Goal: Transaction & Acquisition: Purchase product/service

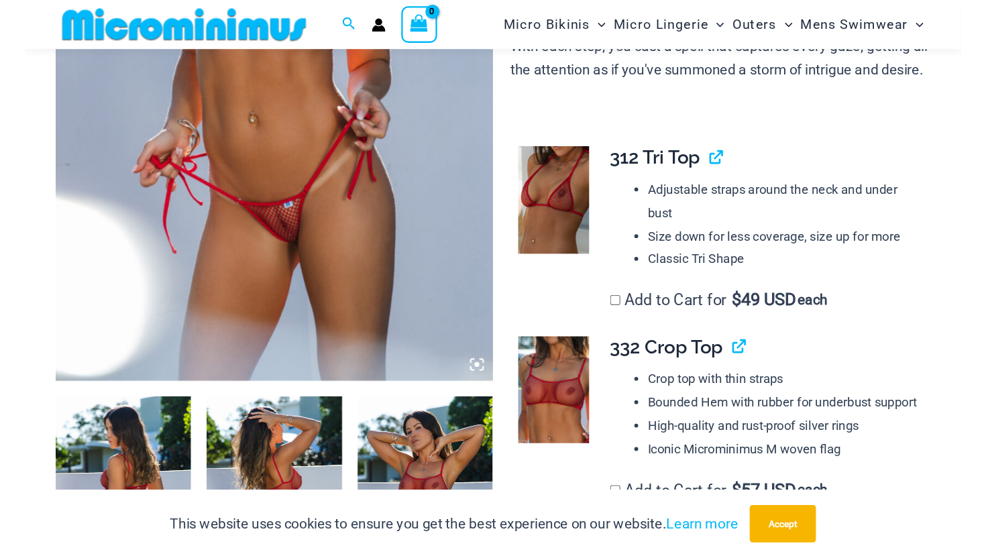
scroll to position [450, 0]
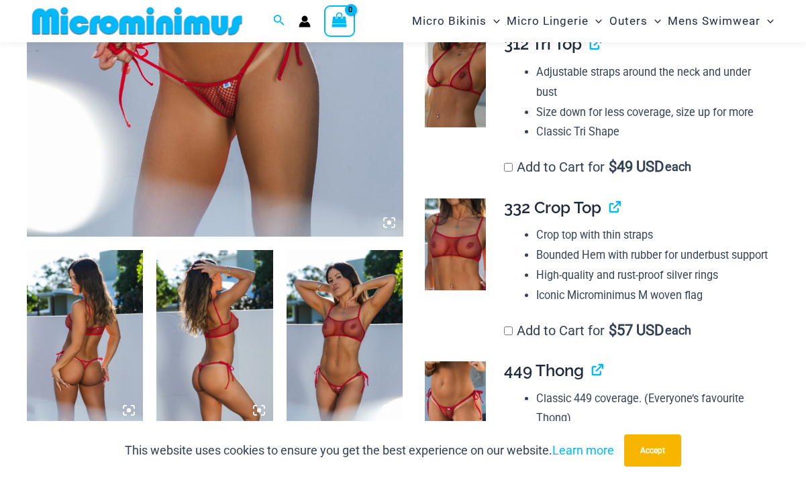
click at [81, 323] on img at bounding box center [85, 337] width 116 height 174
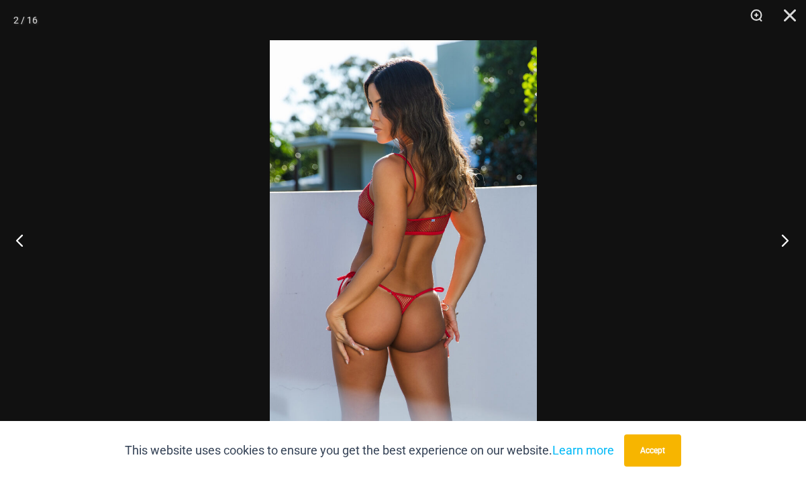
click at [784, 244] on button "Next" at bounding box center [781, 240] width 50 height 67
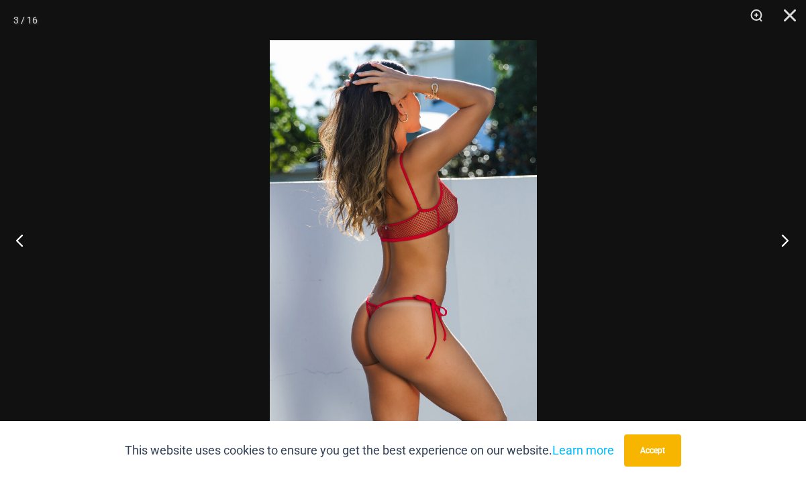
click at [784, 244] on button "Next" at bounding box center [781, 240] width 50 height 67
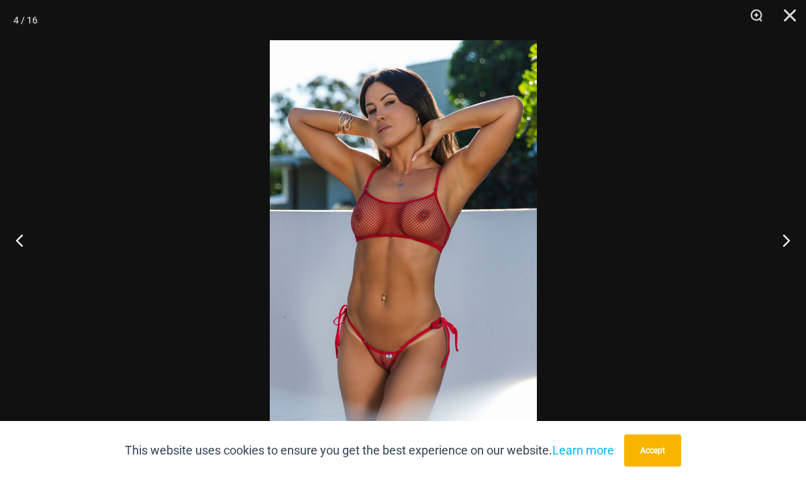
click at [390, 282] on img at bounding box center [403, 240] width 267 height 400
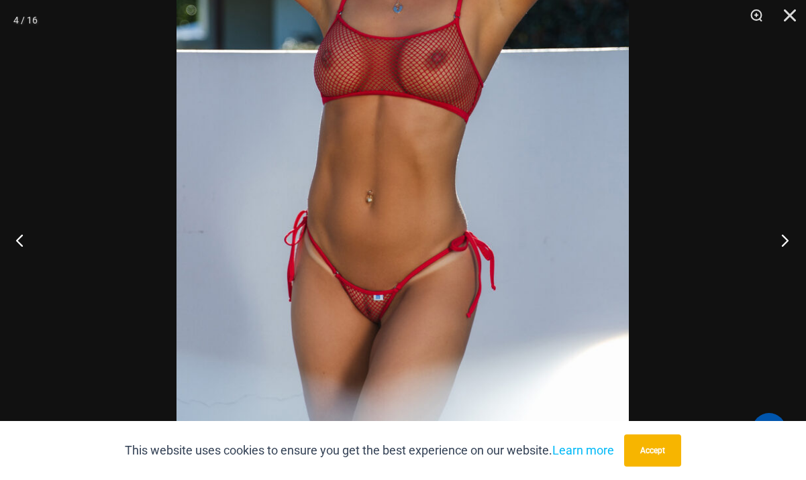
click at [784, 244] on button "Next" at bounding box center [781, 240] width 50 height 67
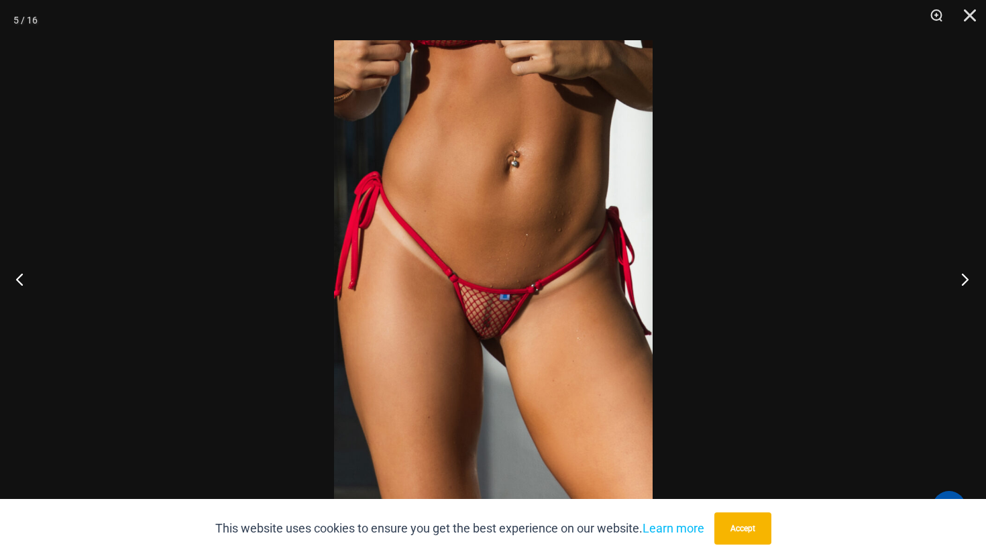
click at [805, 281] on button "Next" at bounding box center [961, 279] width 50 height 67
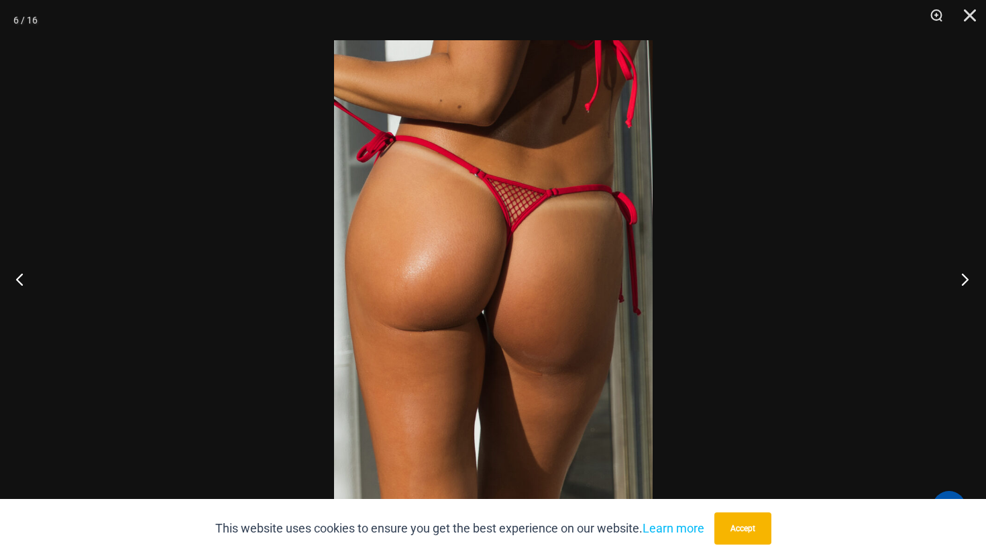
click at [805, 281] on button "Next" at bounding box center [961, 279] width 50 height 67
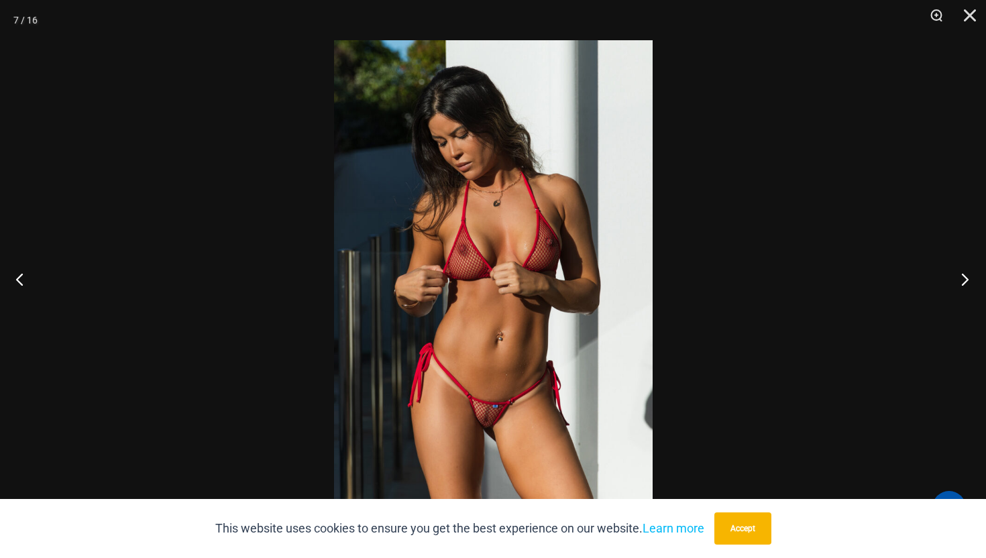
click at [805, 281] on button "Next" at bounding box center [961, 279] width 50 height 67
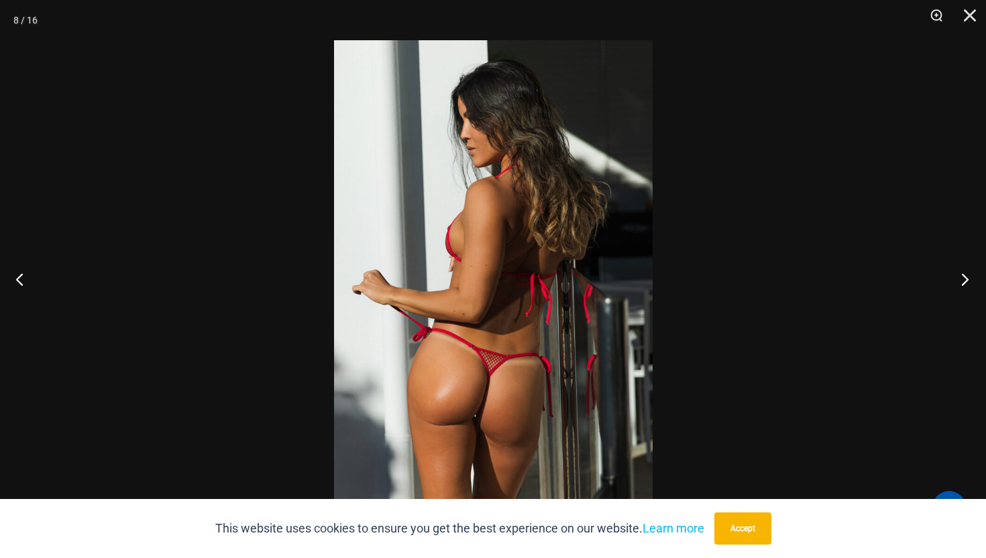
click at [805, 281] on button "Next" at bounding box center [961, 279] width 50 height 67
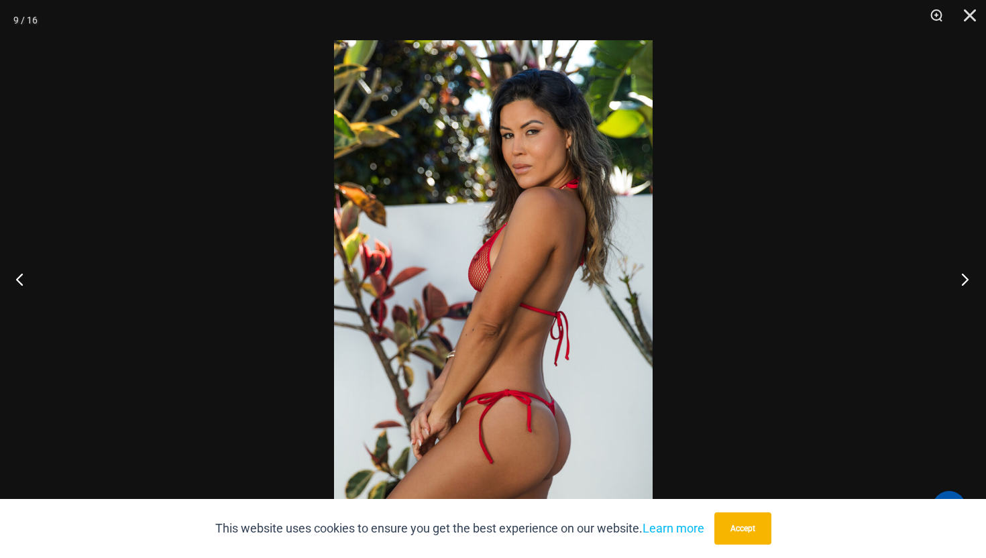
click at [805, 281] on button "Next" at bounding box center [961, 279] width 50 height 67
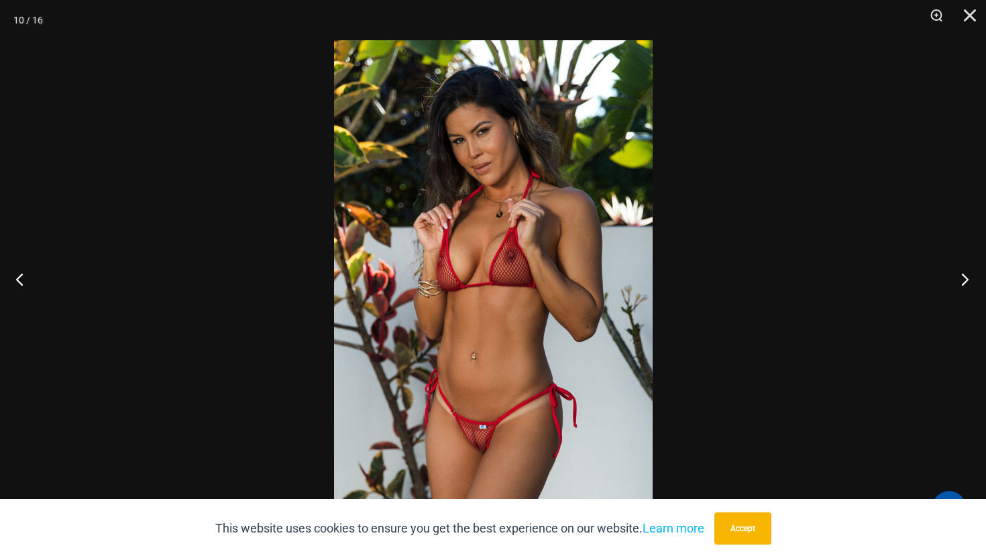
click at [805, 281] on button "Next" at bounding box center [961, 279] width 50 height 67
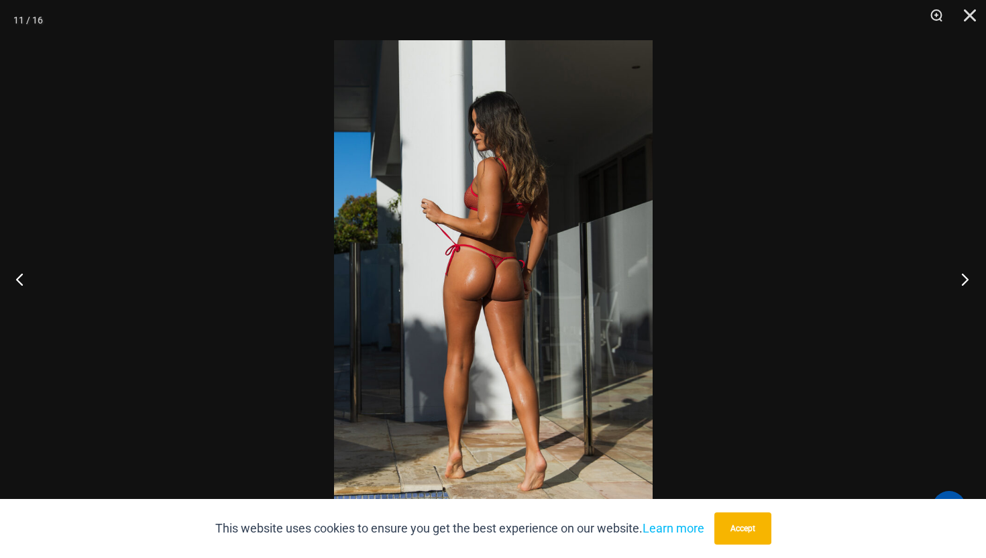
click at [805, 281] on button "Next" at bounding box center [961, 279] width 50 height 67
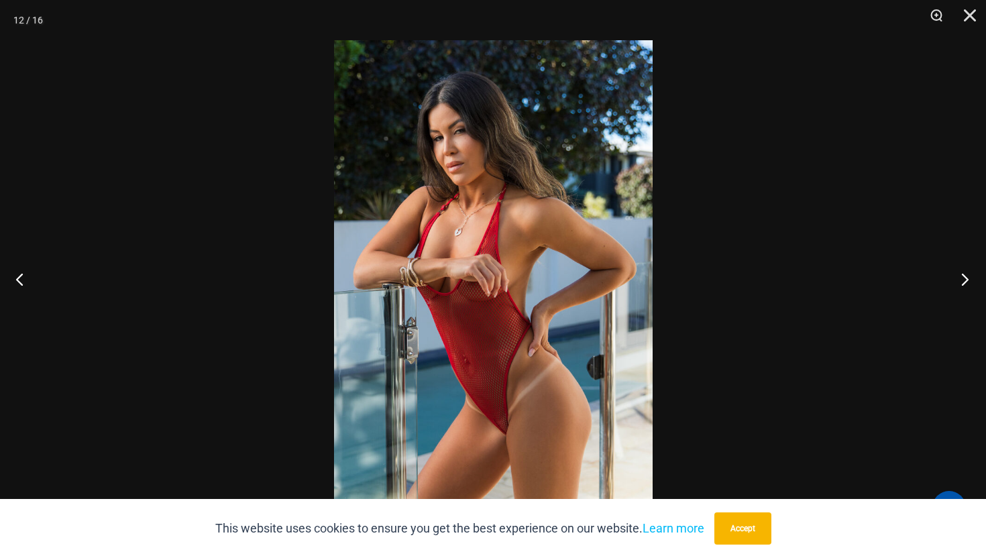
click at [805, 281] on button "Next" at bounding box center [961, 279] width 50 height 67
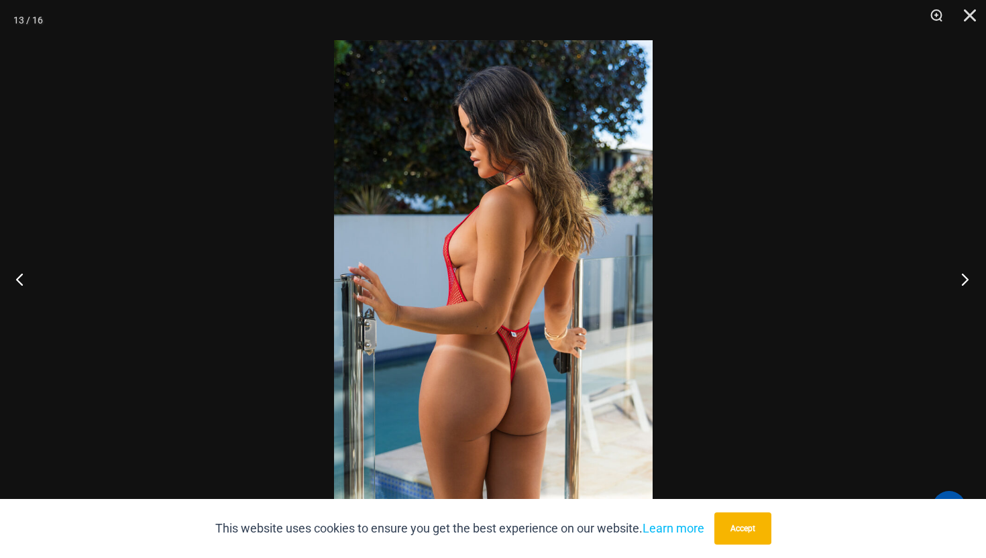
click at [805, 280] on button "Next" at bounding box center [961, 279] width 50 height 67
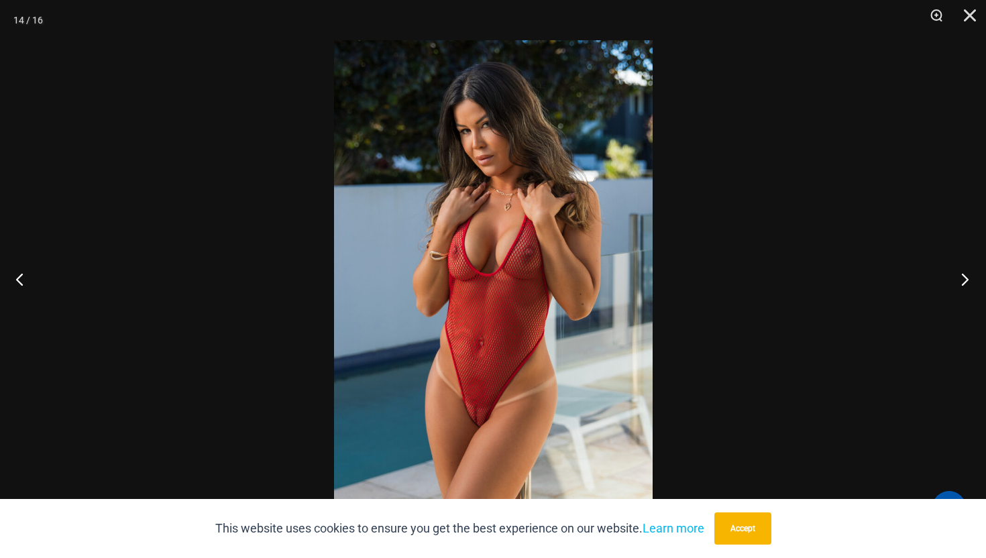
click at [805, 280] on button "Next" at bounding box center [961, 279] width 50 height 67
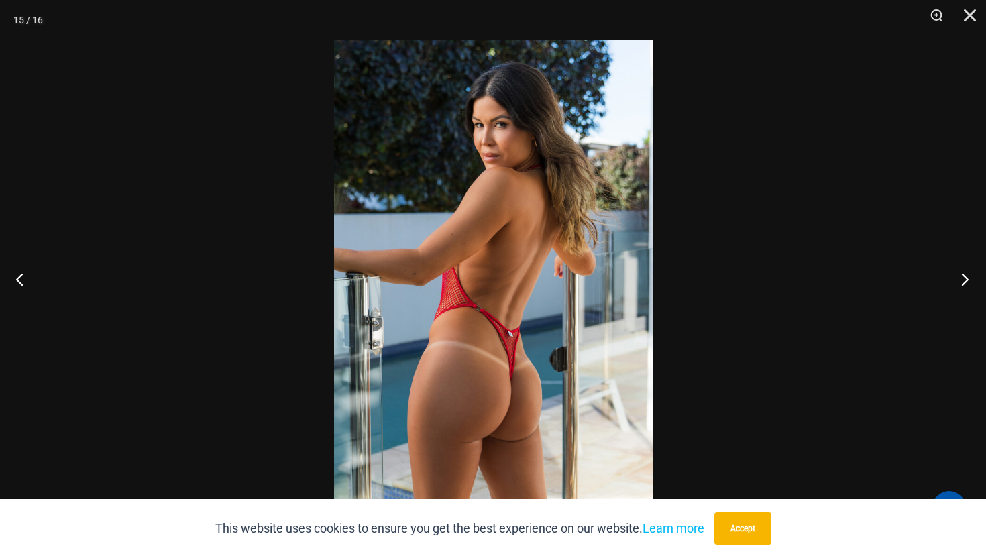
click at [805, 280] on button "Next" at bounding box center [961, 279] width 50 height 67
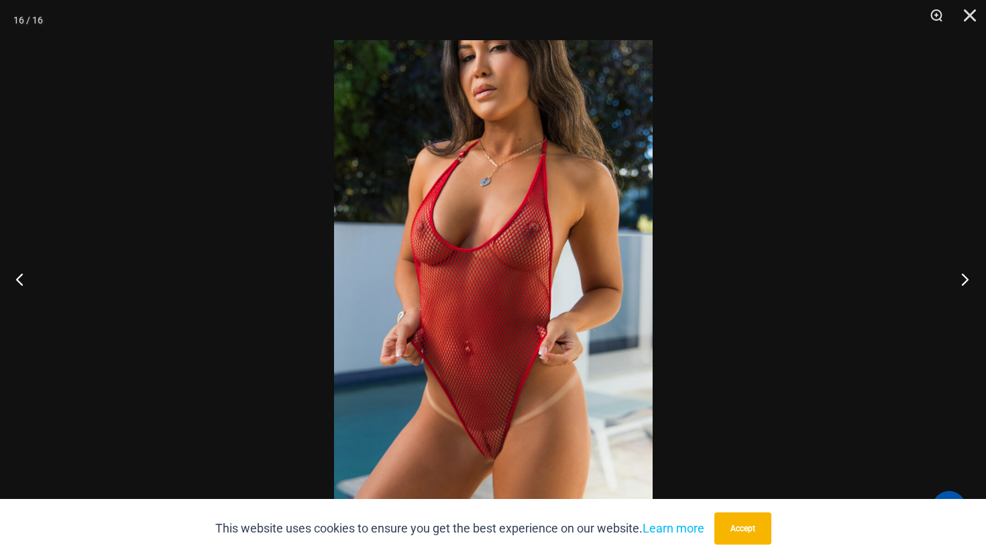
click at [805, 280] on button "Next" at bounding box center [961, 279] width 50 height 67
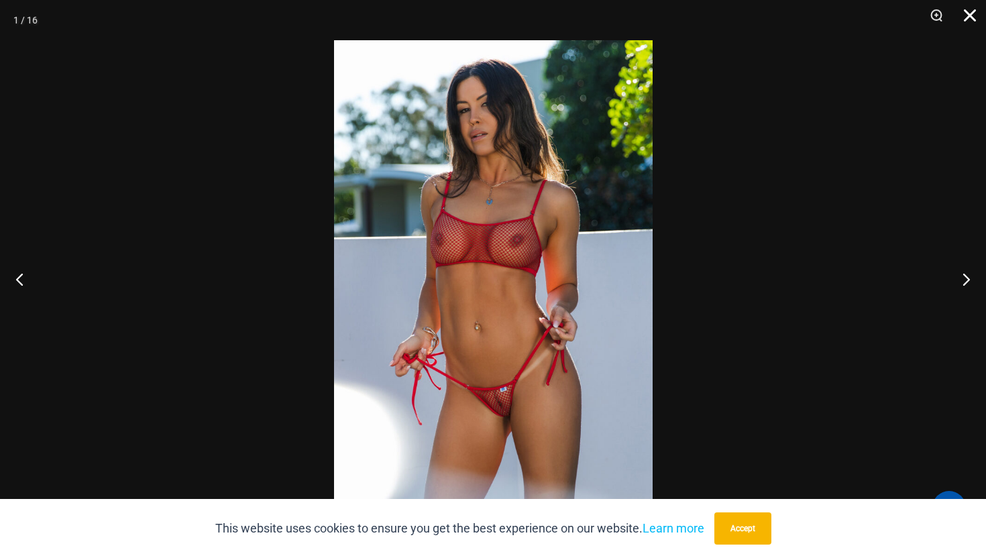
click at [805, 17] on button "Close" at bounding box center [966, 20] width 34 height 40
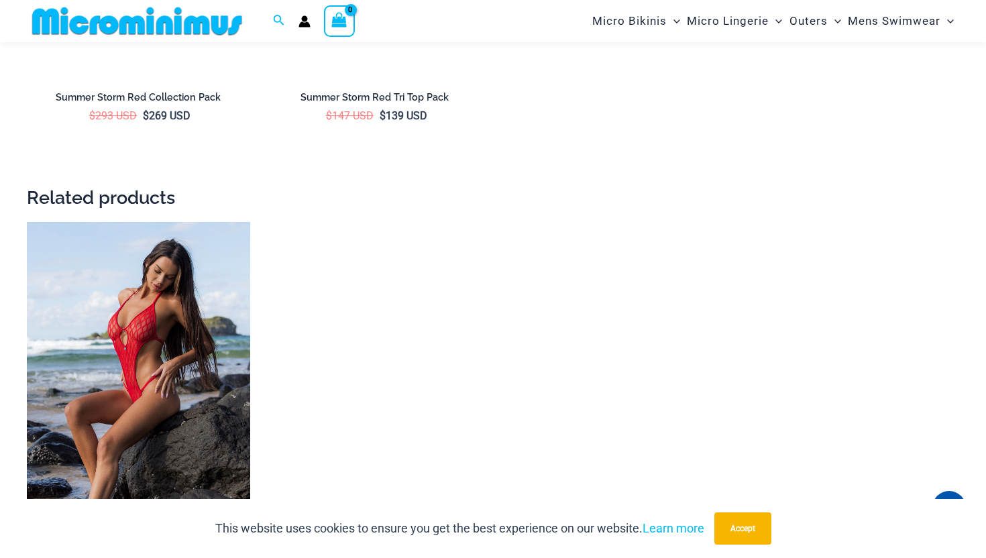
scroll to position [2314, 0]
